Goal: Communication & Community: Ask a question

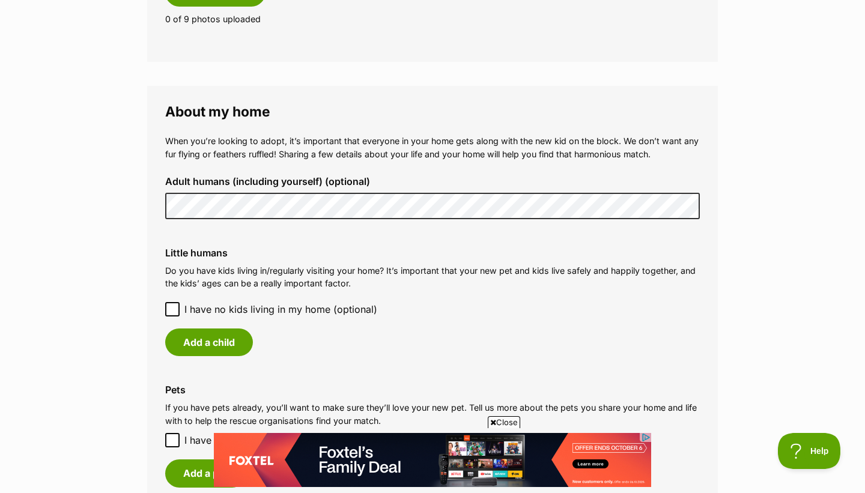
scroll to position [800, 0]
click at [172, 311] on icon at bounding box center [172, 309] width 8 height 8
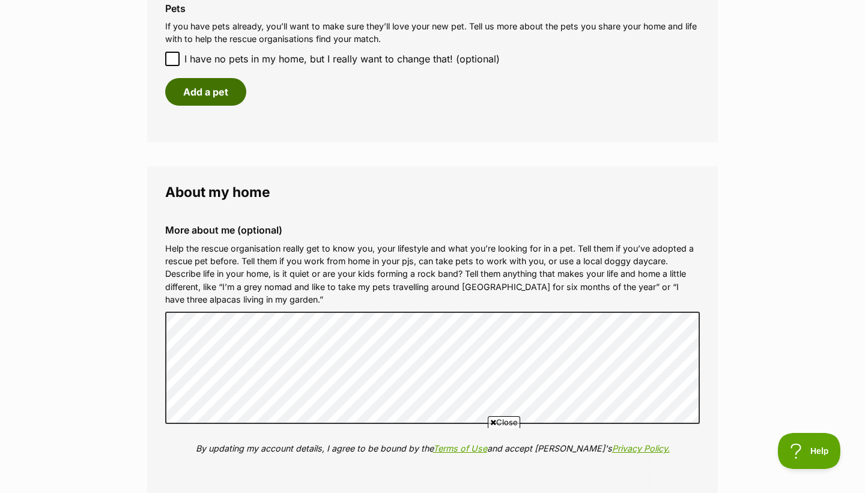
scroll to position [0, 0]
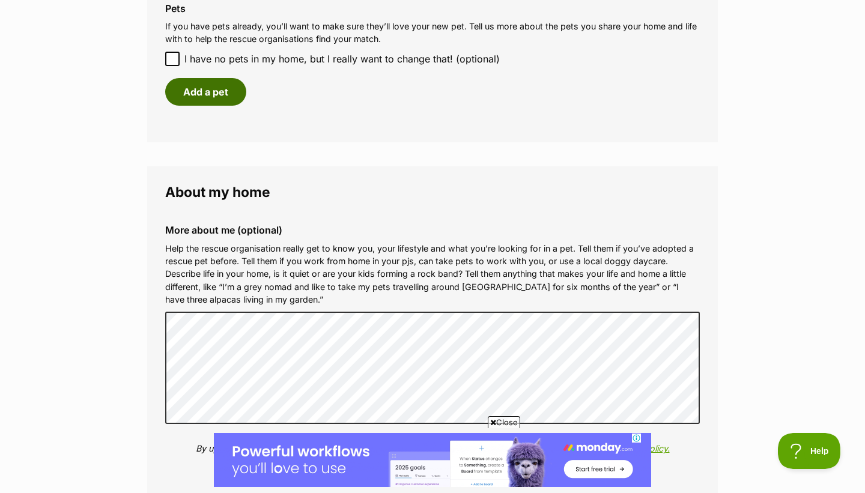
click at [202, 90] on button "Add a pet" at bounding box center [205, 92] width 81 height 28
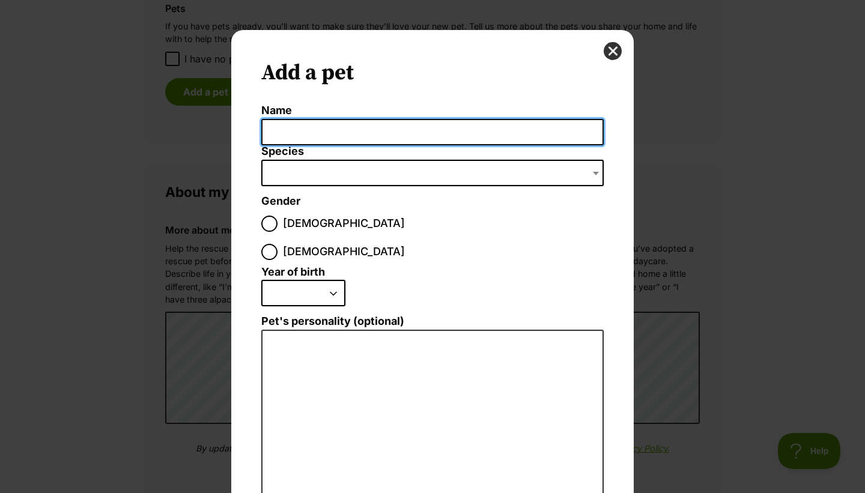
click at [303, 133] on input "Name" at bounding box center [432, 132] width 342 height 27
type input "O"
type input "[PERSON_NAME]"
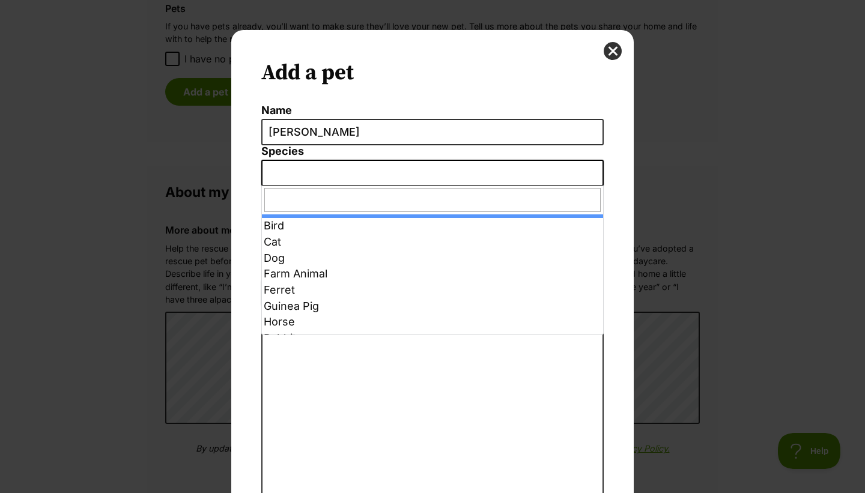
click at [297, 176] on span "Dialog Window - Close (Press escape to close)" at bounding box center [432, 173] width 342 height 26
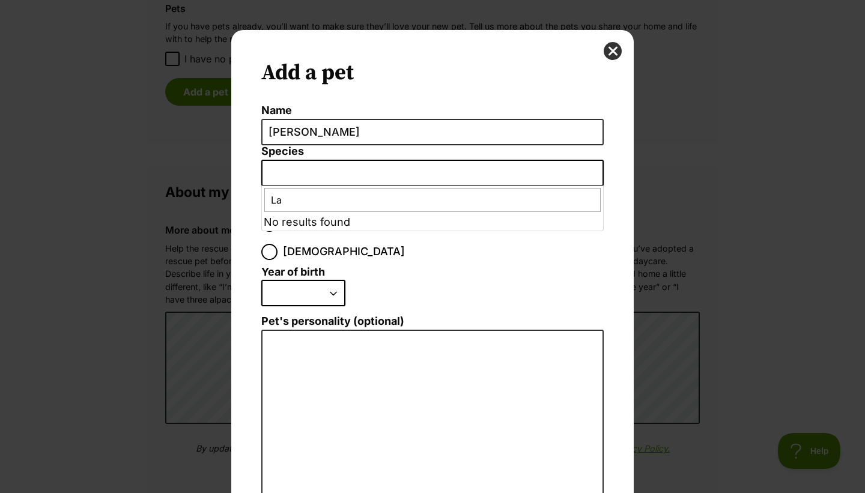
type input "L"
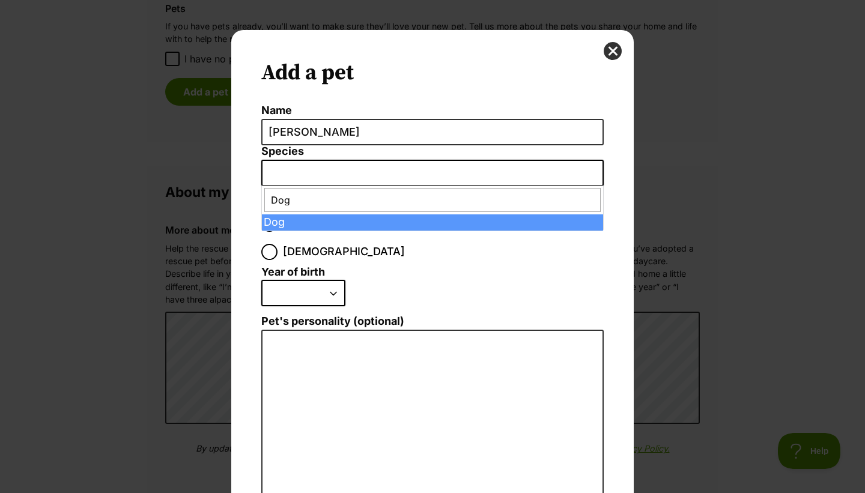
type input "Dog"
select select "1"
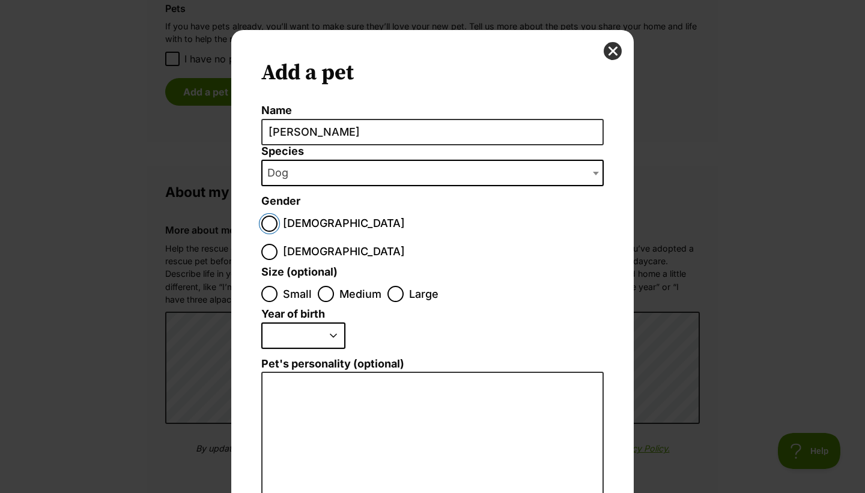
click at [273, 224] on input "[DEMOGRAPHIC_DATA]" at bounding box center [269, 224] width 16 height 16
radio input "true"
click at [390, 286] on input "Large" at bounding box center [396, 294] width 16 height 16
radio input "true"
click at [338, 323] on select "2025 2024 2023 2022 2021 2020 2019 2018 2017 2016 2015 2014 2013 2012 2011 2010…" at bounding box center [303, 336] width 84 height 26
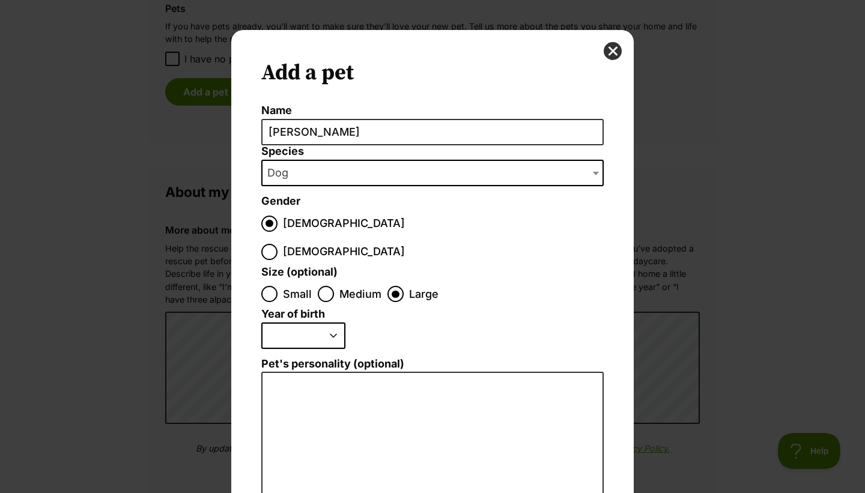
select select "2020"
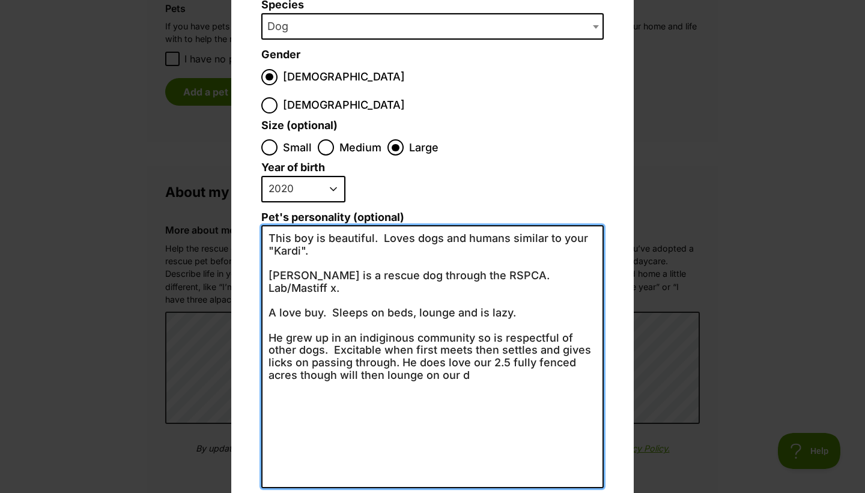
scroll to position [154, 0]
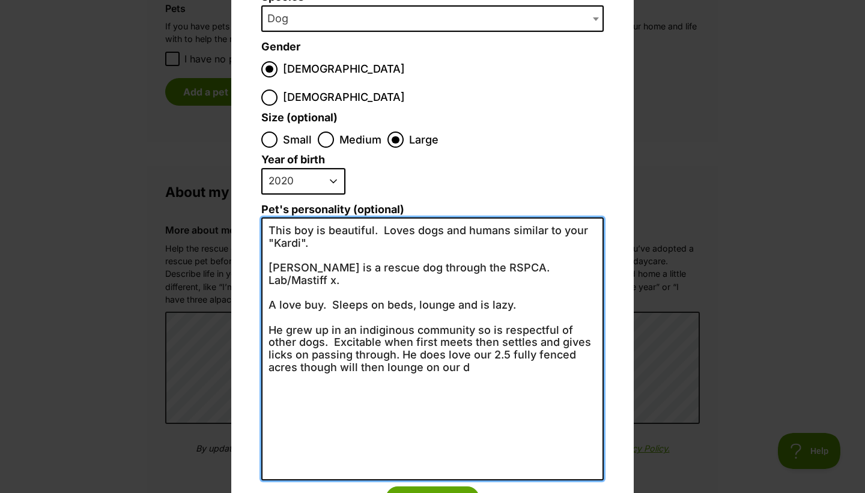
click at [496, 336] on textarea "This boy is beautiful. Loves dogs and humans similar to your "Kardi". [PERSON_N…" at bounding box center [432, 348] width 342 height 263
click at [453, 328] on textarea "This boy is beautiful. Loves dogs and humans similar to your "Kardi". [PERSON_N…" at bounding box center [432, 348] width 342 height 263
click at [471, 328] on textarea "This boy is beautiful. Loves dogs and humans similar to your "Kardi". [PERSON_N…" at bounding box center [432, 348] width 342 height 263
click at [382, 294] on textarea "This boy is beautiful. Loves dogs and humans similar to your "Kardi". [PERSON_N…" at bounding box center [432, 348] width 342 height 263
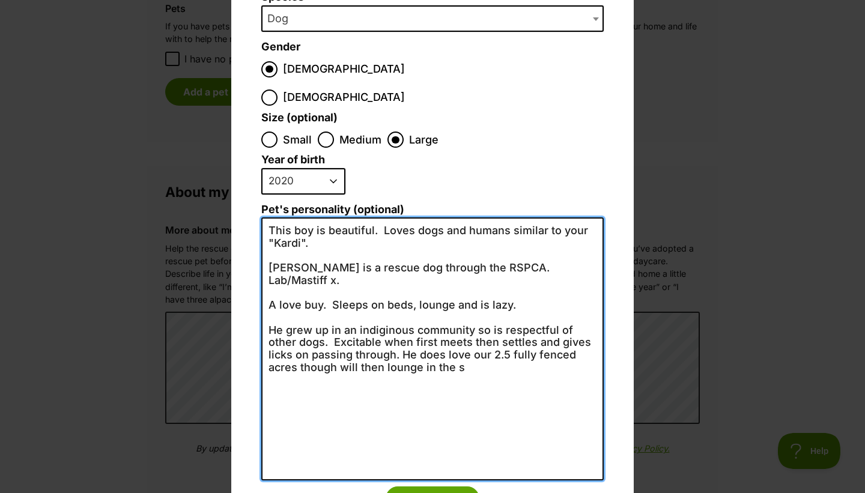
click at [389, 289] on textarea "This boy is beautiful. Loves dogs and humans similar to your "Kardi". [PERSON_N…" at bounding box center [432, 348] width 342 height 263
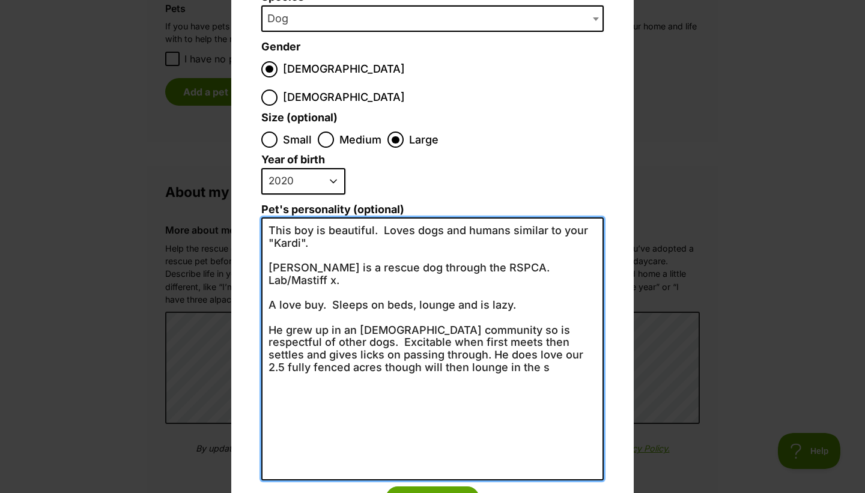
click at [485, 331] on textarea "This boy is beautiful. Loves dogs and humans similar to your "Kardi". [PERSON_N…" at bounding box center [432, 348] width 342 height 263
click at [458, 332] on textarea "This boy is beautiful. Loves dogs and humans similar to your "Kardi". [PERSON_N…" at bounding box center [432, 348] width 342 height 263
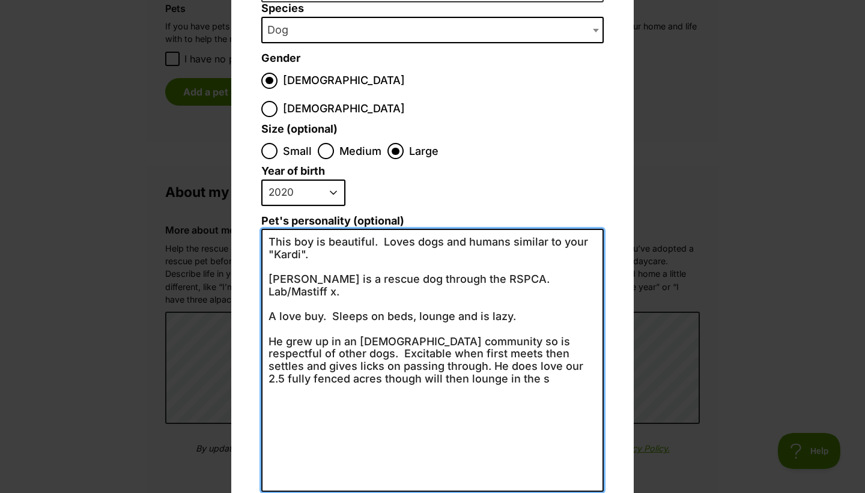
scroll to position [192, 0]
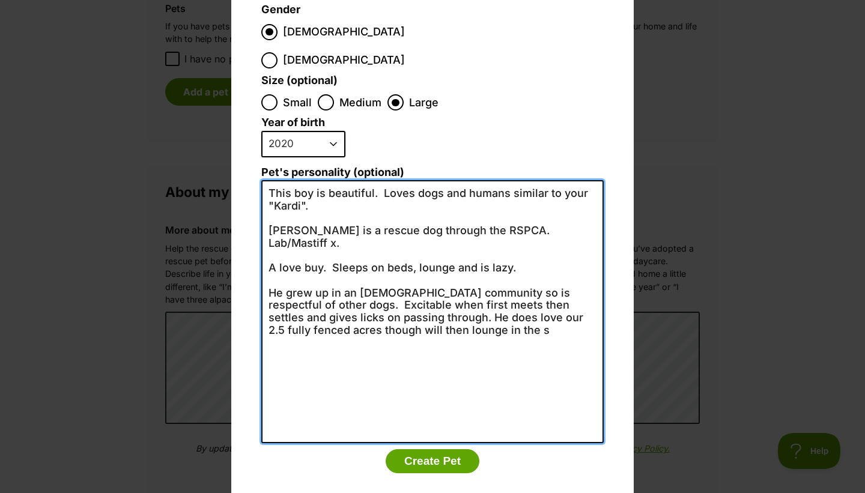
click at [471, 294] on textarea "This boy is beautiful. Loves dogs and humans similar to your "Kardi". [PERSON_N…" at bounding box center [432, 311] width 342 height 263
click at [321, 226] on textarea "This boy is beautiful. Loves dogs and humans similar to your "Kardi". [PERSON_N…" at bounding box center [432, 311] width 342 height 263
type textarea "This boy is beautiful. Loves dogs and humans similar to your "Kardi". [PERSON_N…"
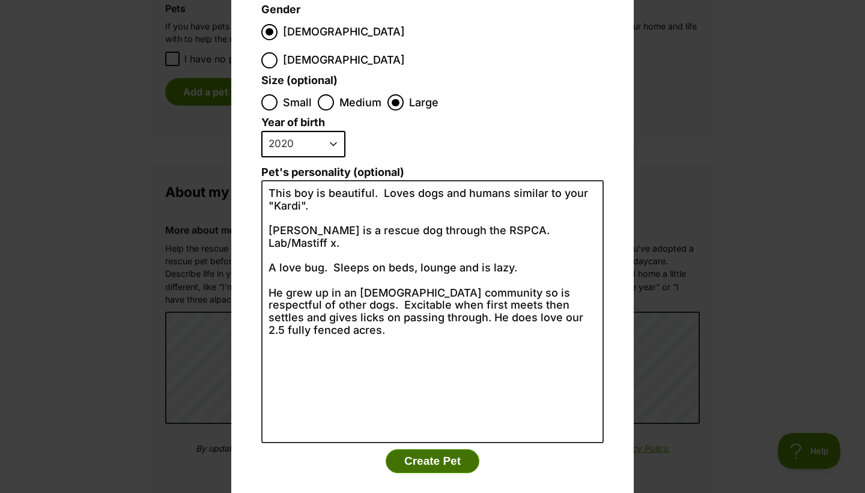
click at [425, 449] on button "Create Pet" at bounding box center [433, 461] width 94 height 24
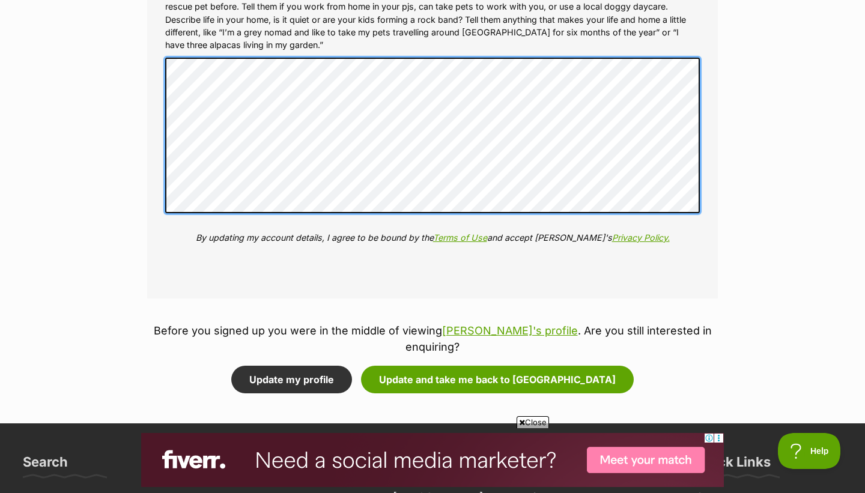
scroll to position [1503, 0]
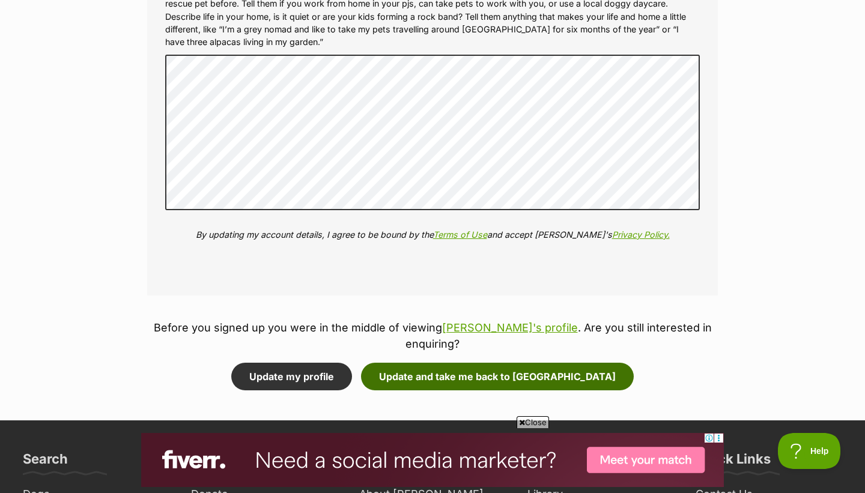
click at [492, 363] on button "Update and take me back to [GEOGRAPHIC_DATA]" at bounding box center [497, 377] width 273 height 28
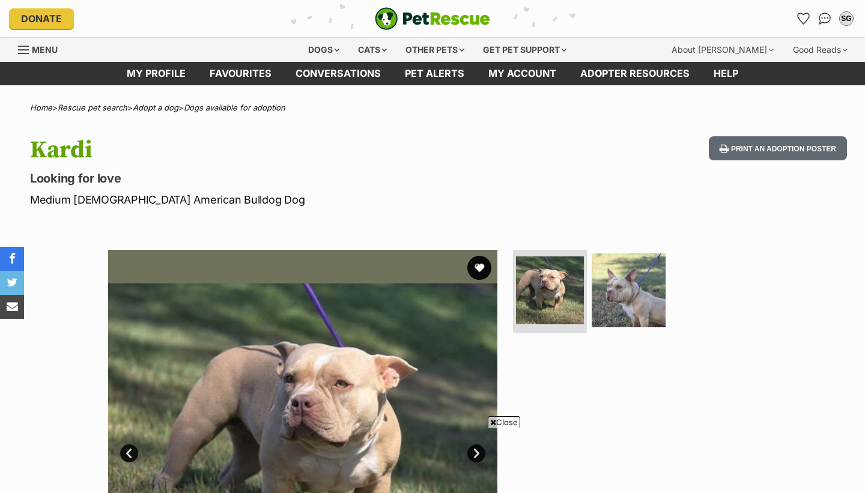
scroll to position [2257, 0]
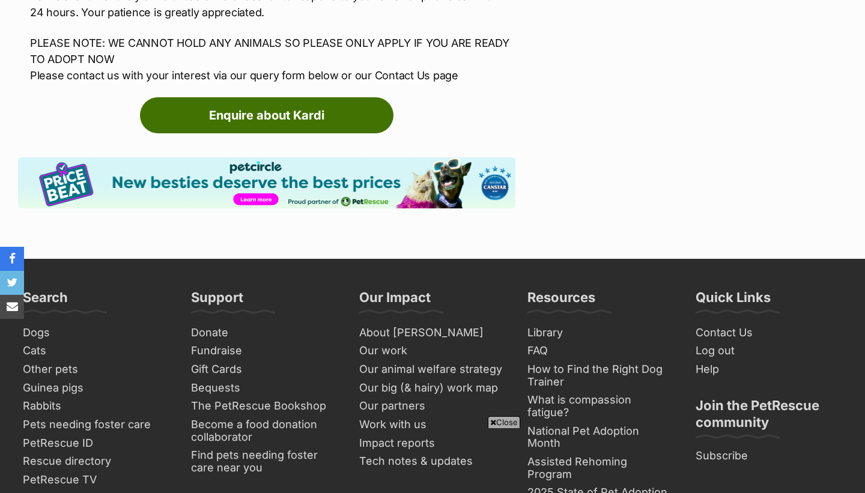
click at [278, 97] on link "Enquire about Kardi" at bounding box center [267, 115] width 254 height 36
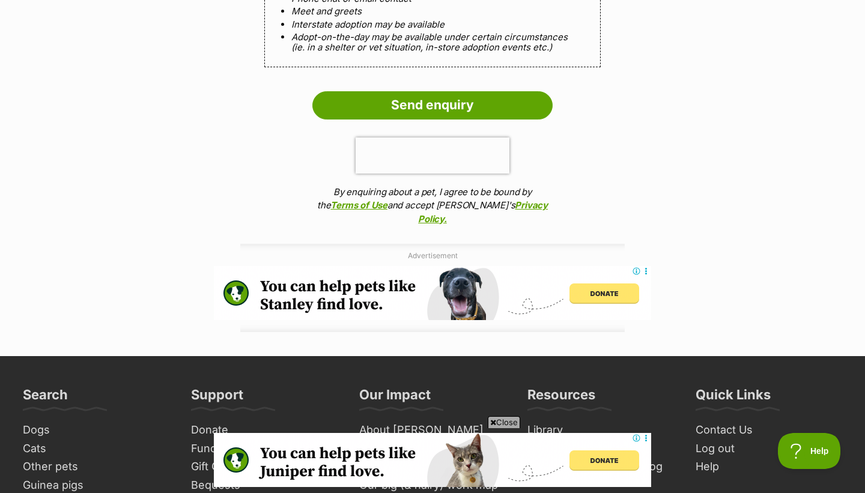
scroll to position [1288, 0]
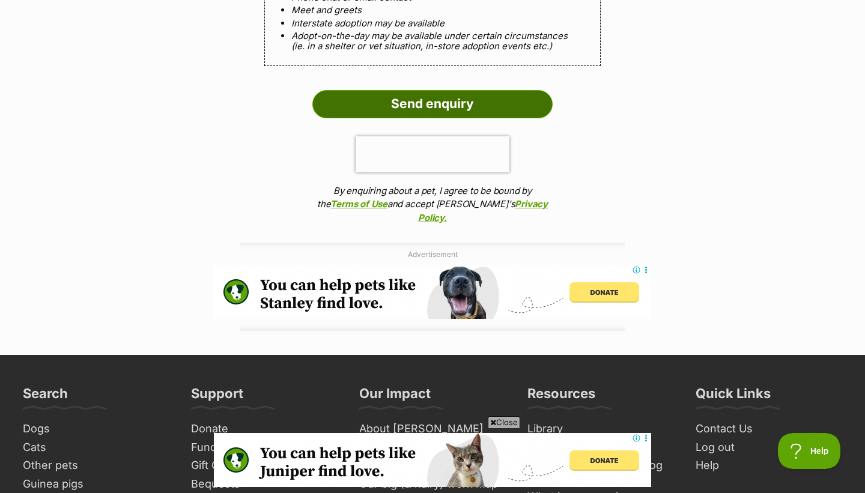
click at [417, 94] on input "Send enquiry" at bounding box center [432, 104] width 240 height 28
